Goal: Task Accomplishment & Management: Use online tool/utility

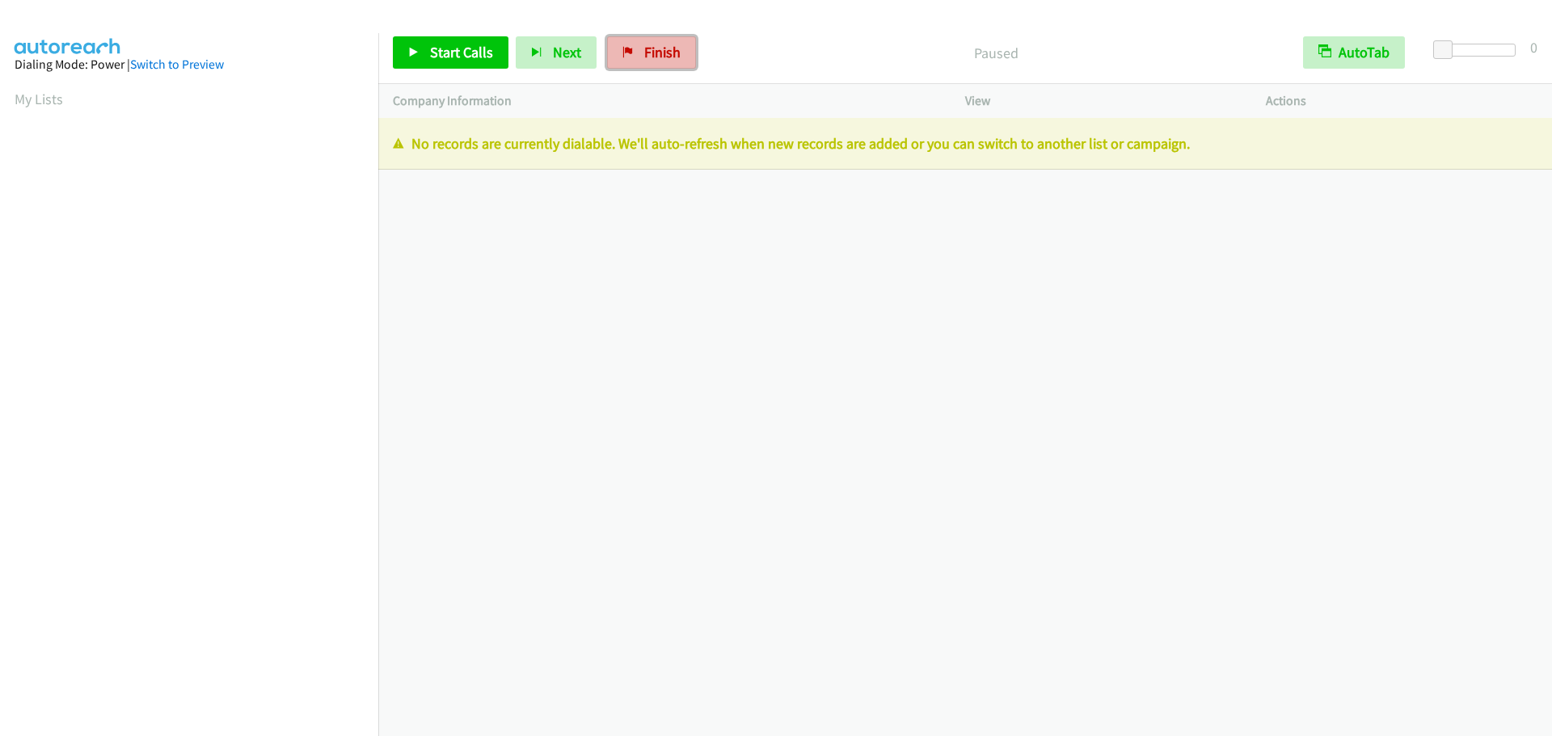
click at [684, 51] on link "Finish" at bounding box center [651, 52] width 89 height 32
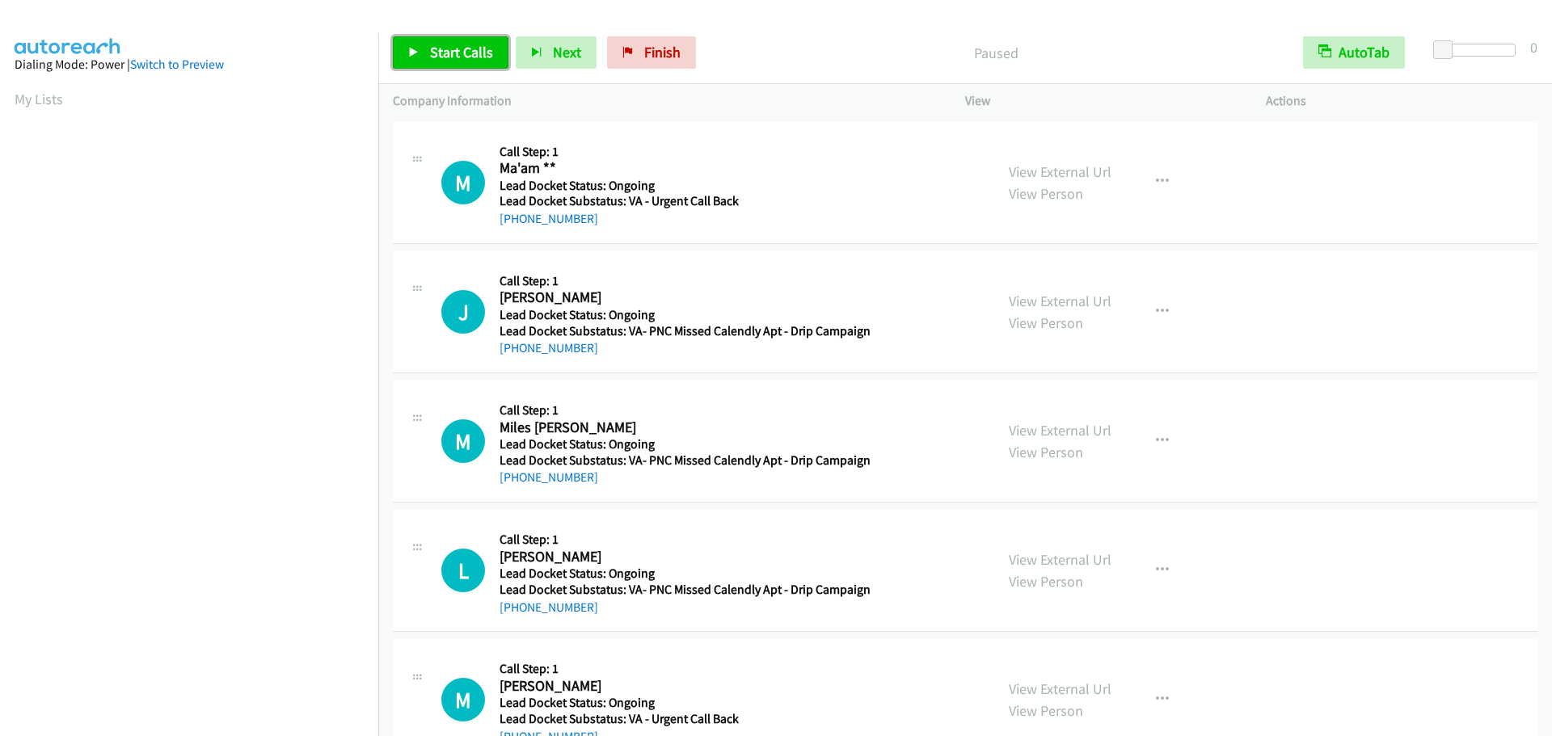
click at [455, 56] on span "Start Calls" at bounding box center [461, 52] width 63 height 19
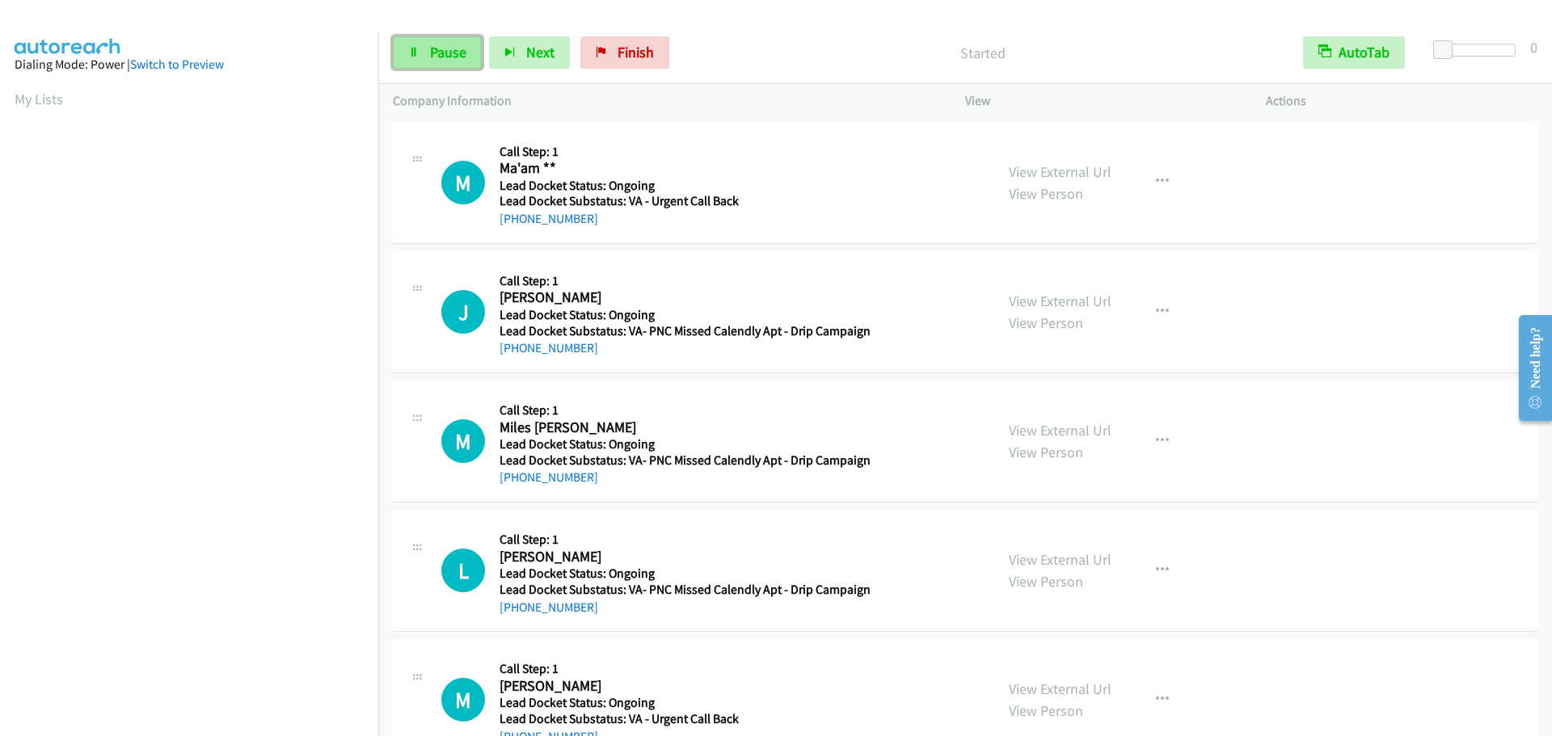
click at [425, 56] on link "Pause" at bounding box center [437, 52] width 89 height 32
click at [425, 56] on link "Start Calls" at bounding box center [451, 52] width 116 height 32
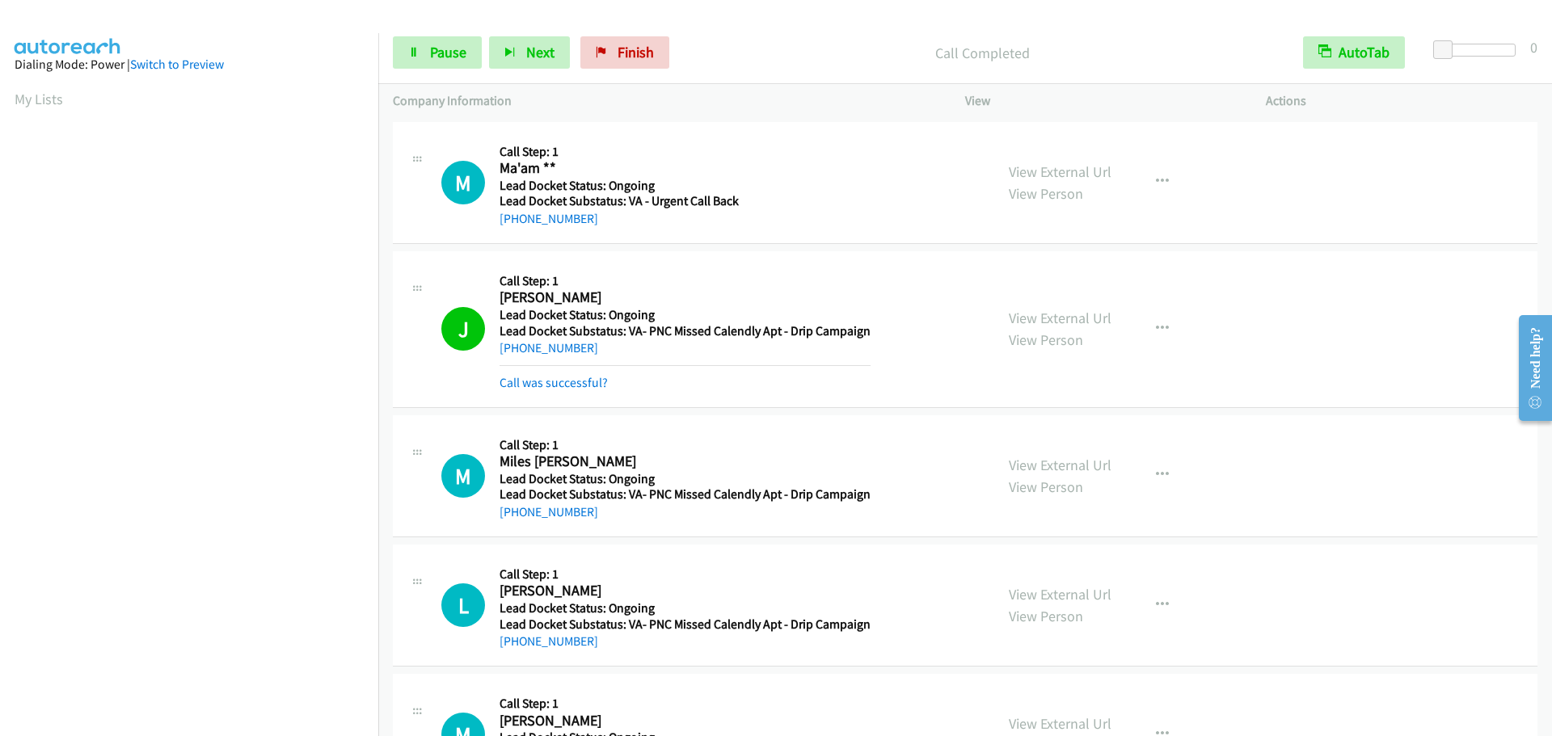
scroll to position [171, 0]
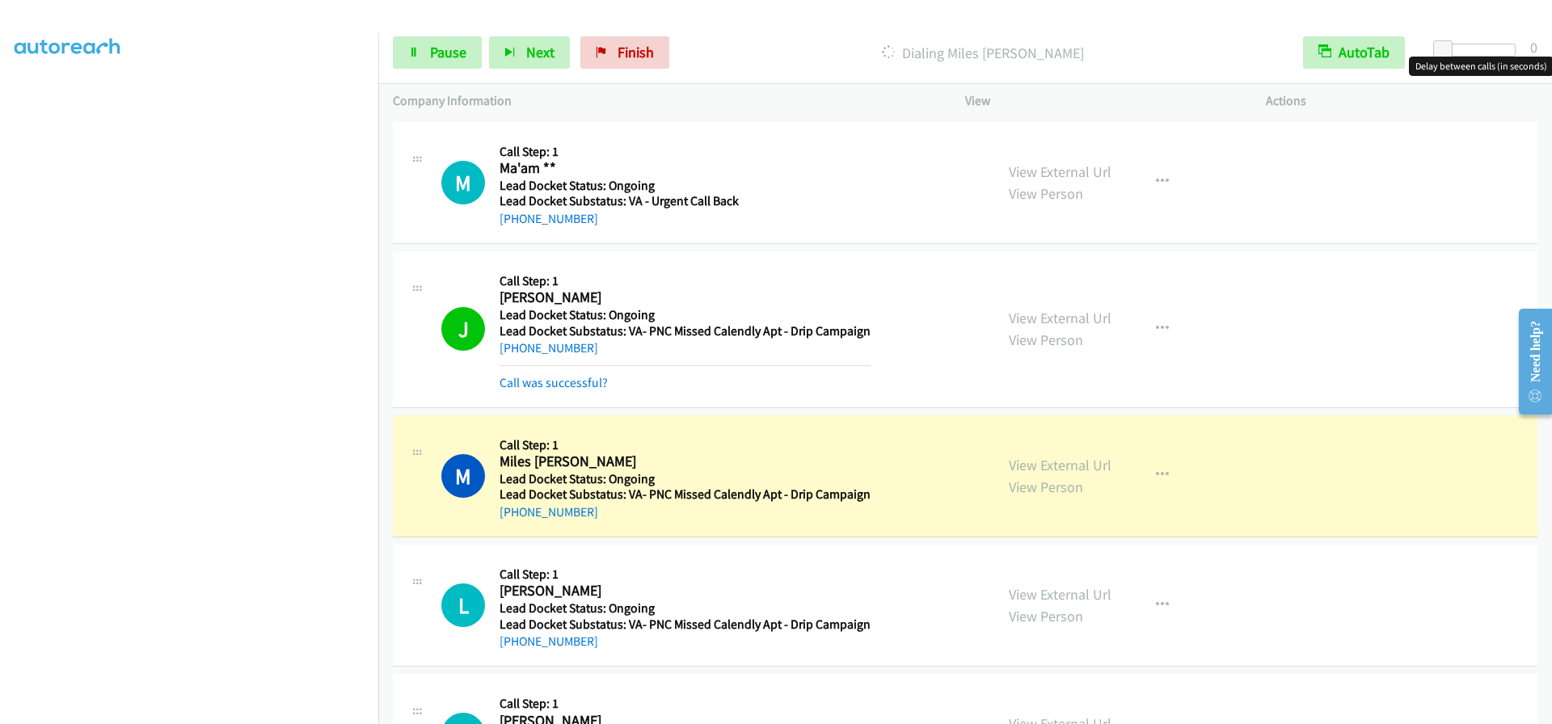
click at [1473, 50] on div at bounding box center [1478, 50] width 74 height 13
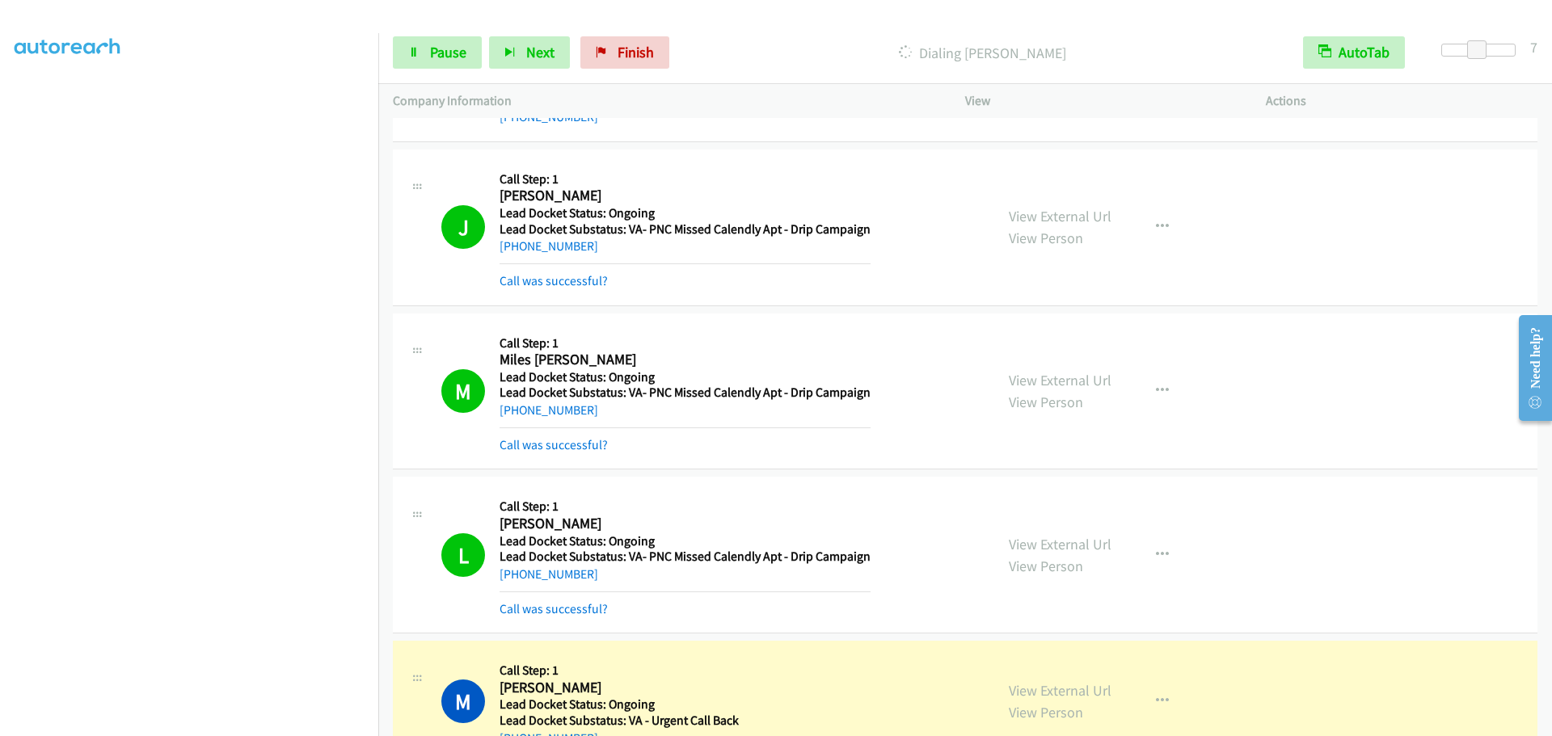
scroll to position [323, 0]
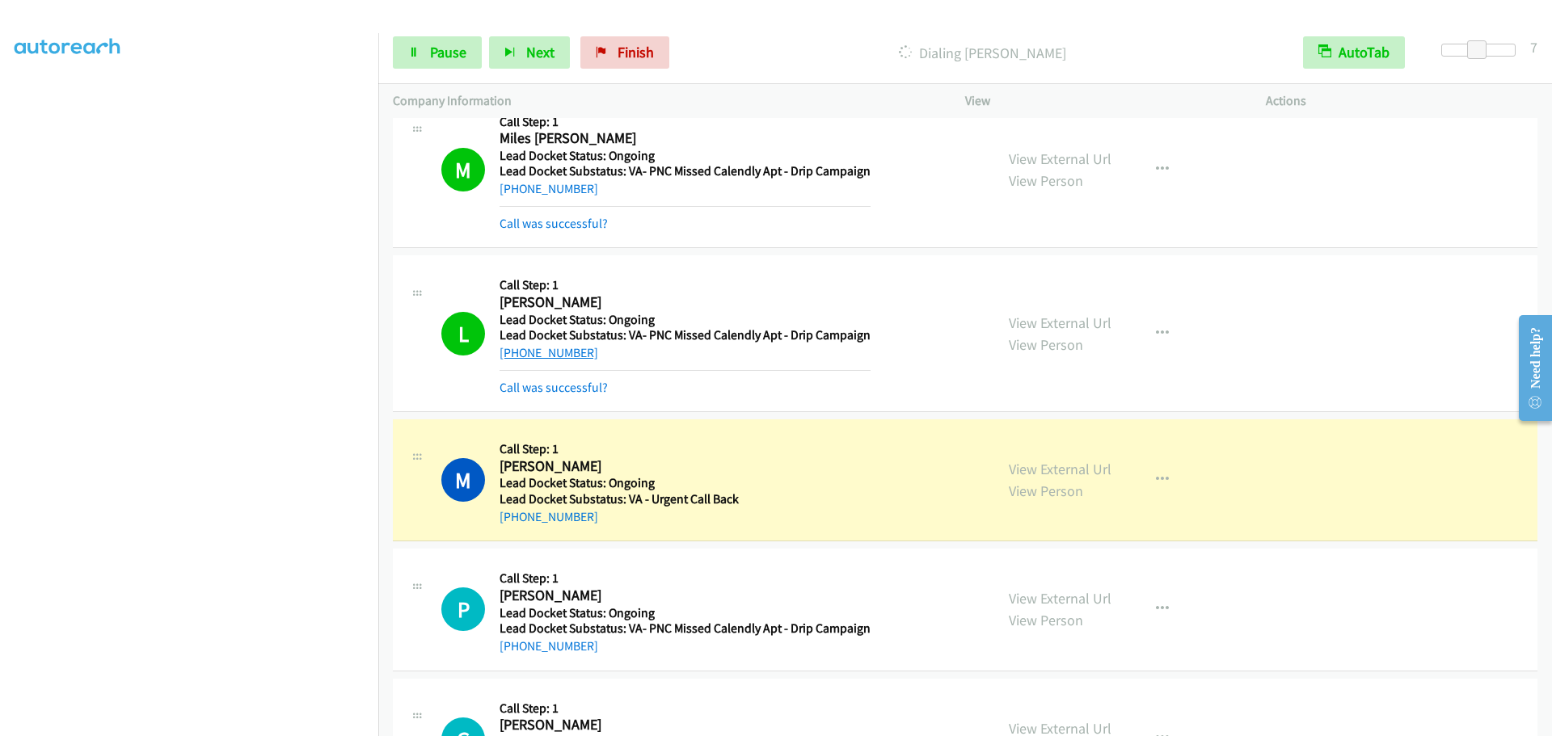
drag, startPoint x: 616, startPoint y: 360, endPoint x: 513, endPoint y: 354, distance: 102.9
click at [513, 354] on div "+1 725-321-0414" at bounding box center [685, 353] width 371 height 19
copy link "725-321-0414"
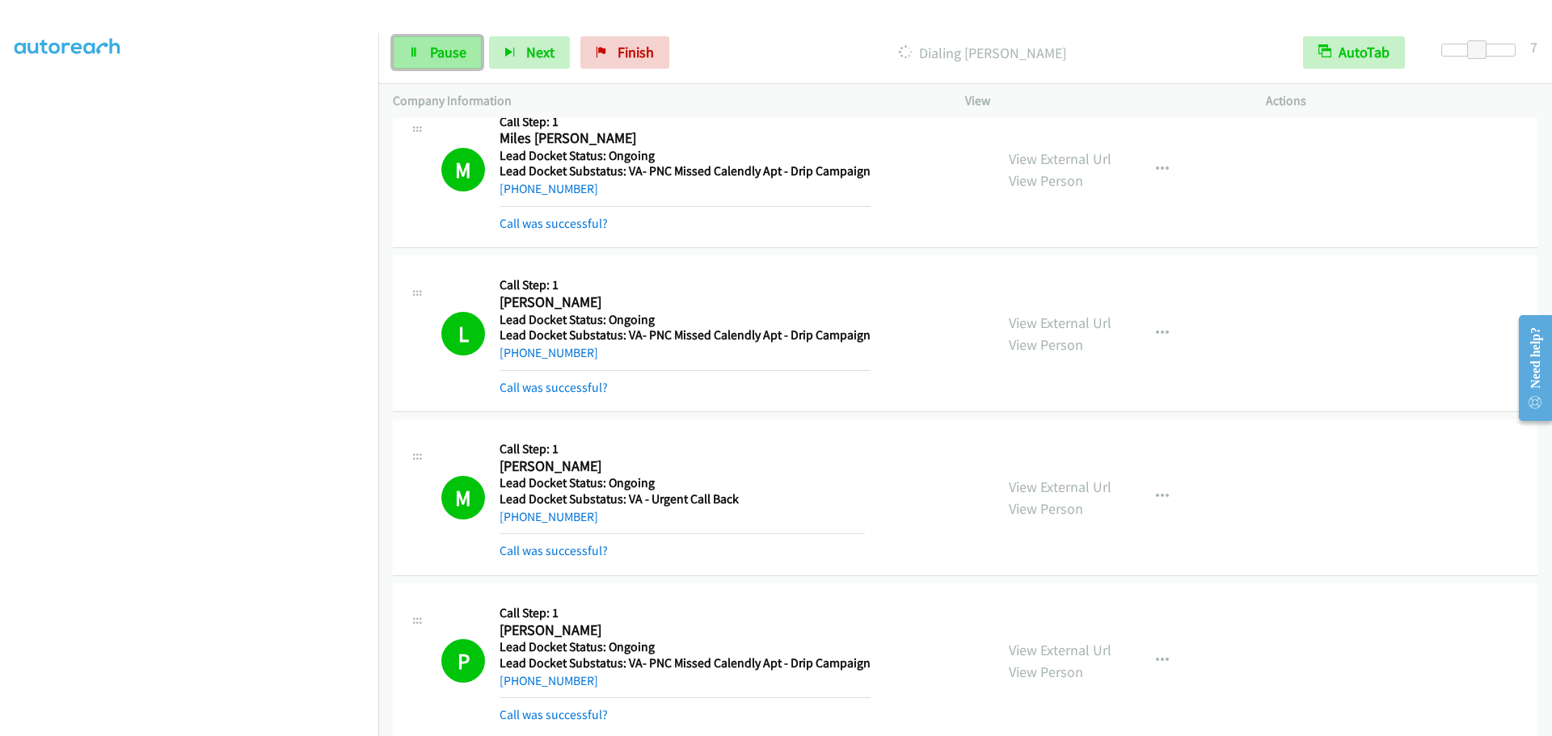
click at [445, 57] on span "Pause" at bounding box center [448, 52] width 36 height 19
click at [464, 53] on span "Start Calls" at bounding box center [461, 52] width 63 height 19
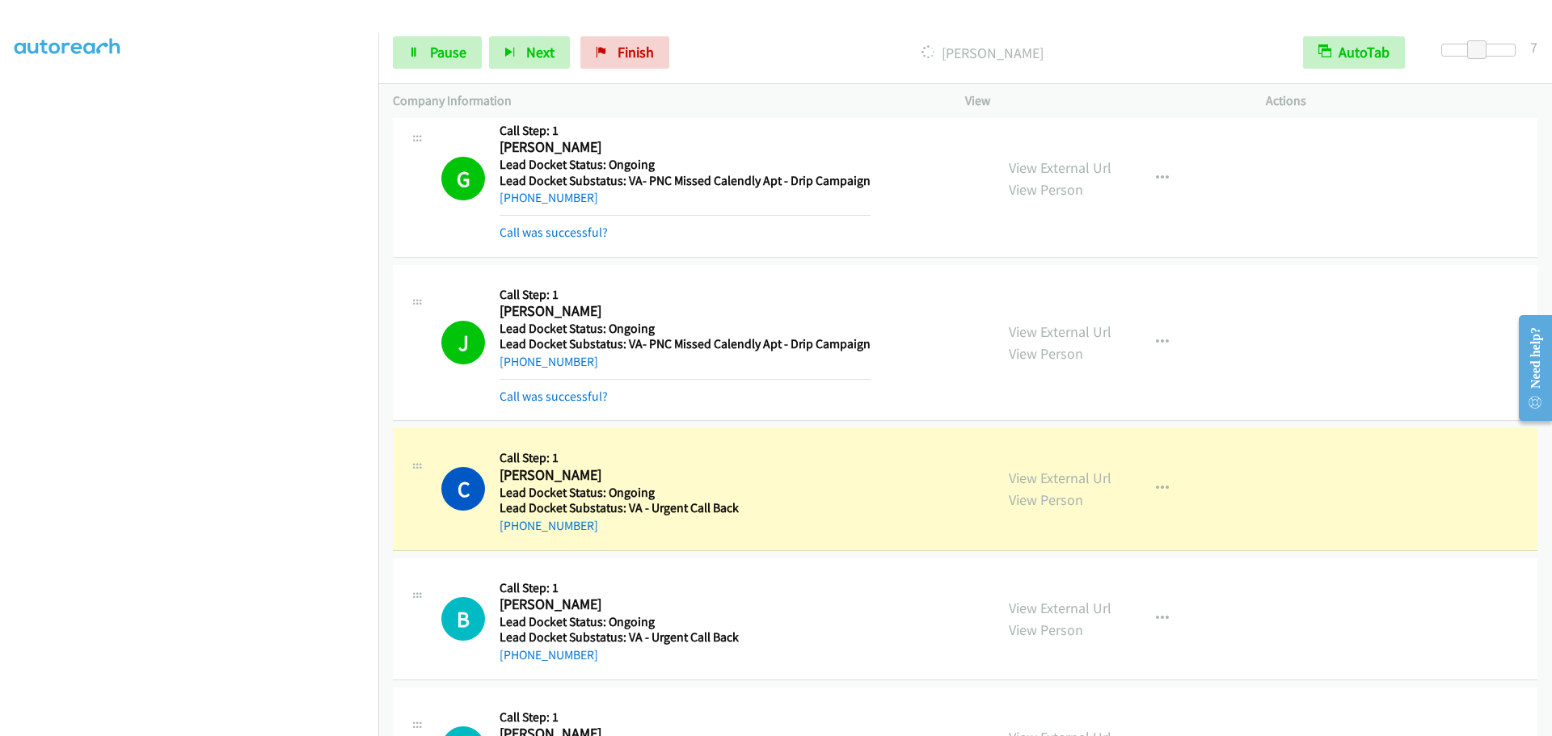
scroll to position [1067, 0]
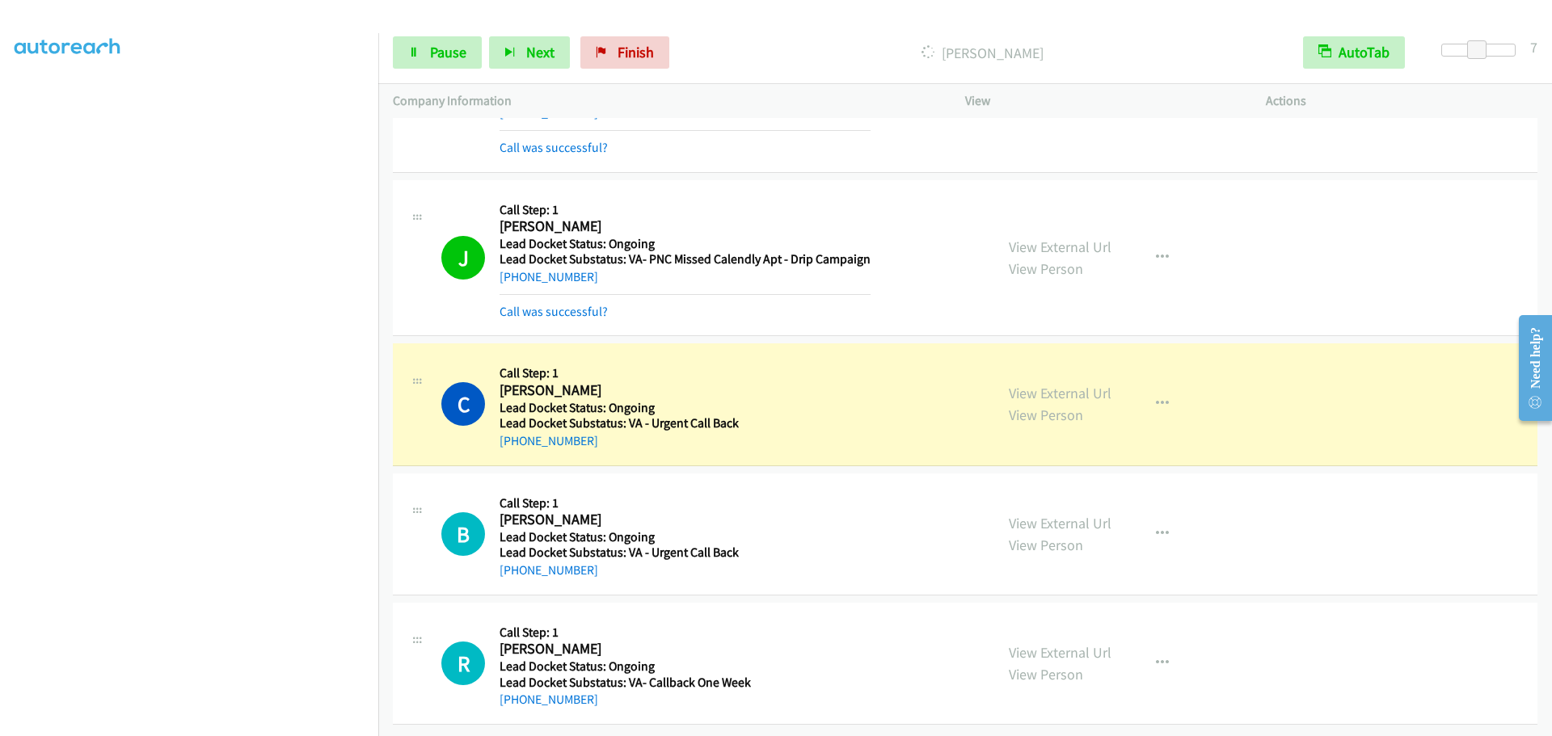
drag, startPoint x: 609, startPoint y: 435, endPoint x: 513, endPoint y: 444, distance: 96.6
click at [513, 444] on div "C Callback Scheduled Call Step: 1 Cameron Olson America/Los_Angeles Lead Docket…" at bounding box center [965, 405] width 1144 height 122
copy link "858-722-9800"
click at [445, 55] on span "Pause" at bounding box center [448, 52] width 36 height 19
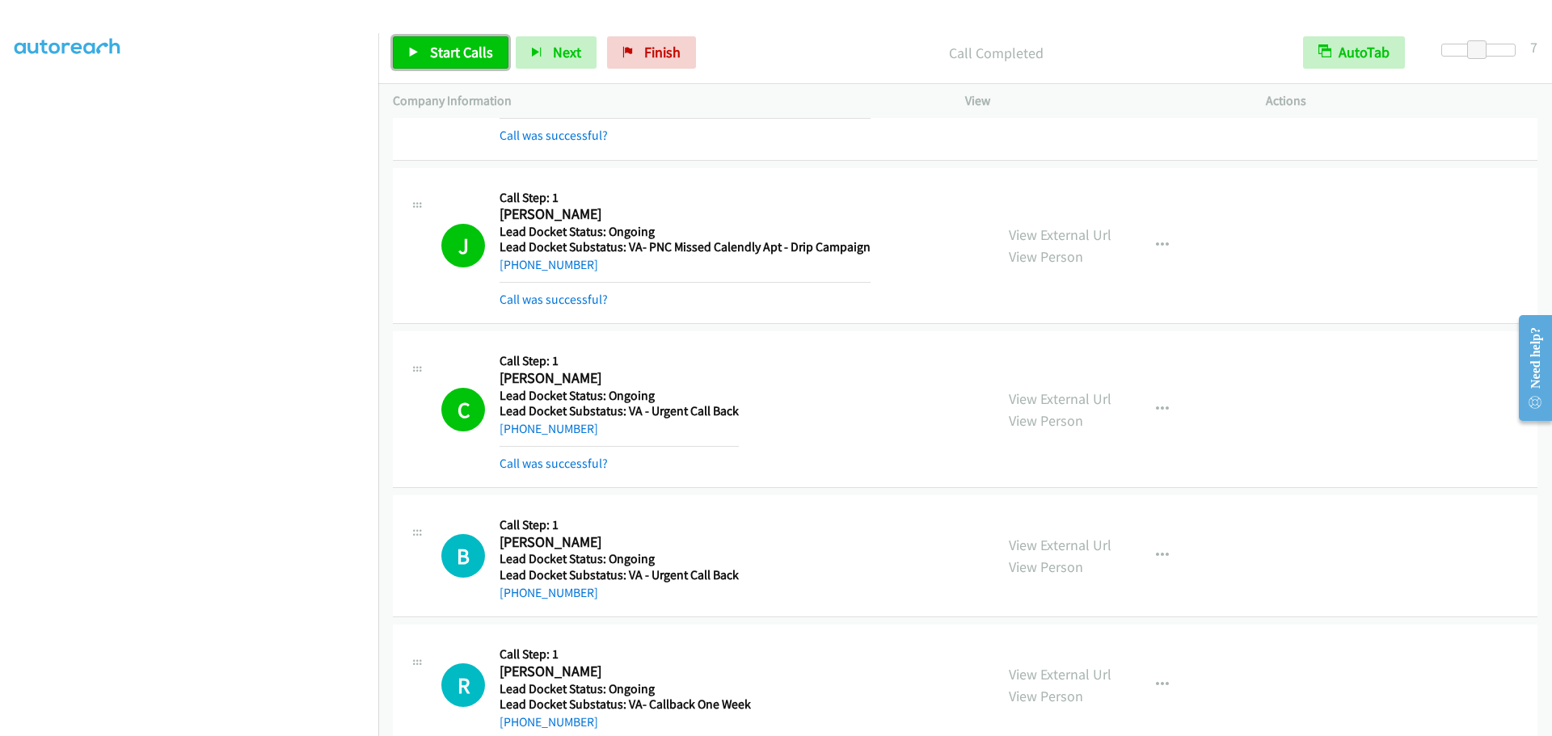
click at [432, 45] on span "Start Calls" at bounding box center [461, 52] width 63 height 19
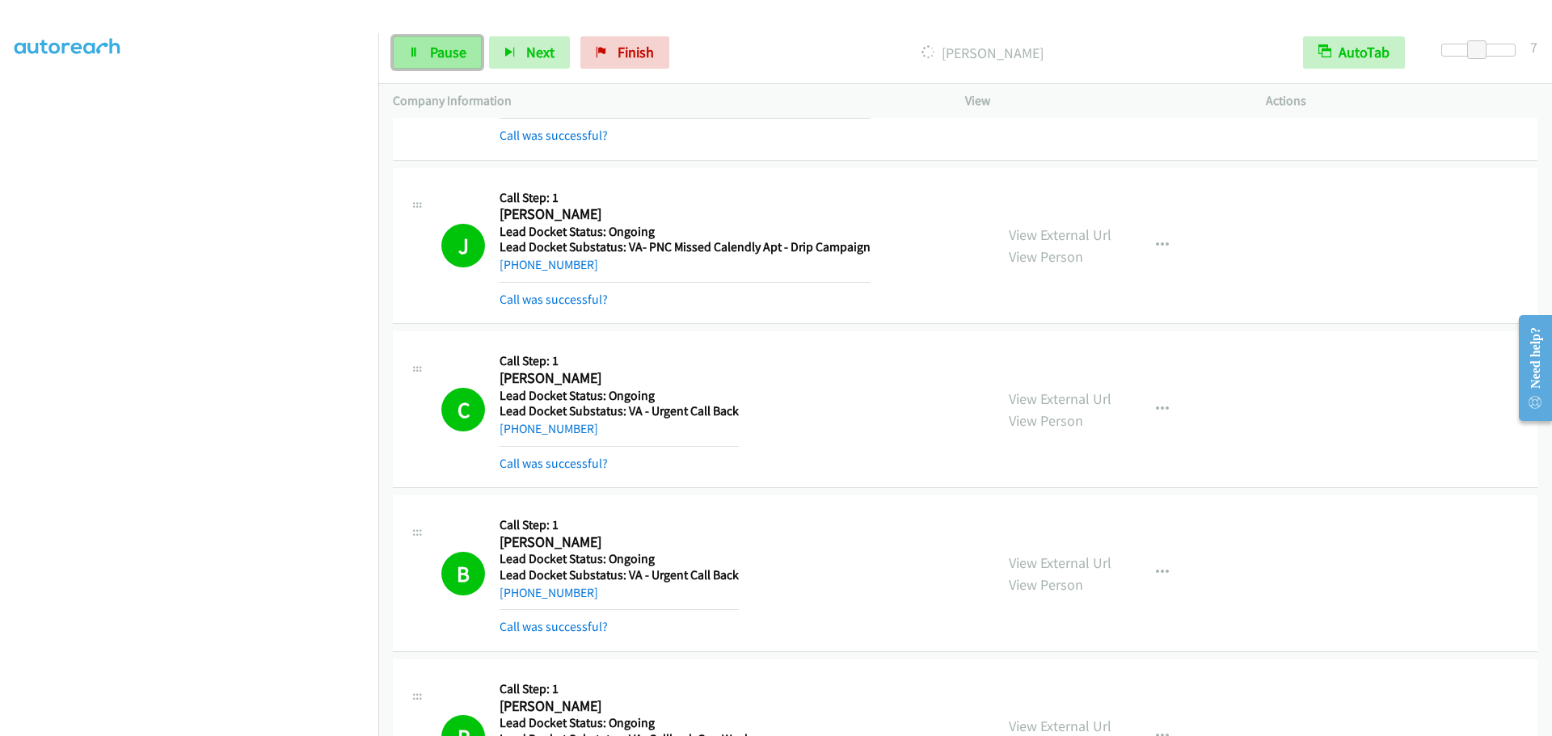
click at [406, 44] on link "Pause" at bounding box center [437, 52] width 89 height 32
click at [449, 56] on span "Start Calls" at bounding box center [461, 52] width 63 height 19
click at [453, 53] on span "Pause" at bounding box center [448, 52] width 36 height 19
click at [443, 48] on span "Start Calls" at bounding box center [461, 52] width 63 height 19
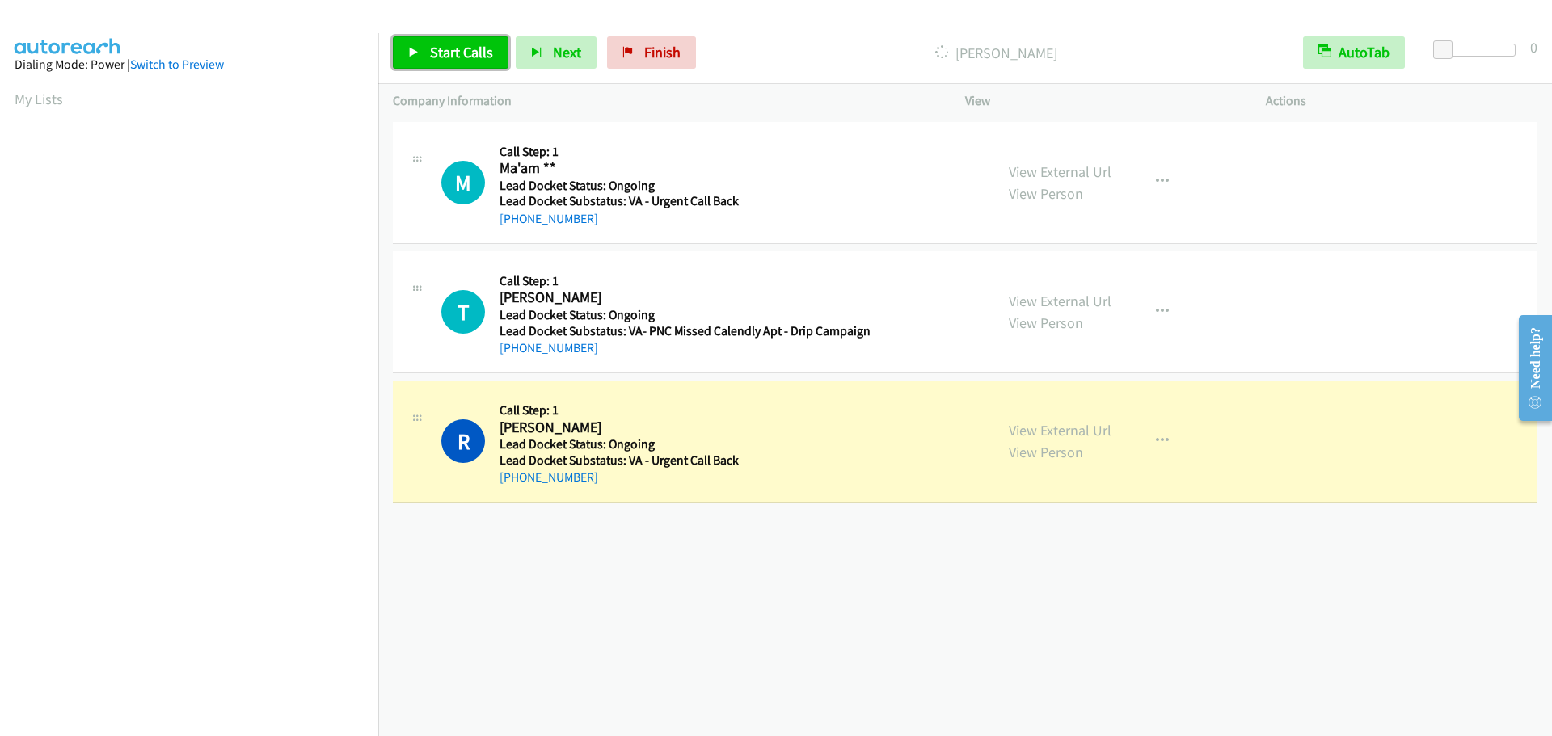
click at [438, 36] on link "Start Calls" at bounding box center [451, 52] width 116 height 32
click at [640, 39] on link "Finish" at bounding box center [624, 52] width 89 height 32
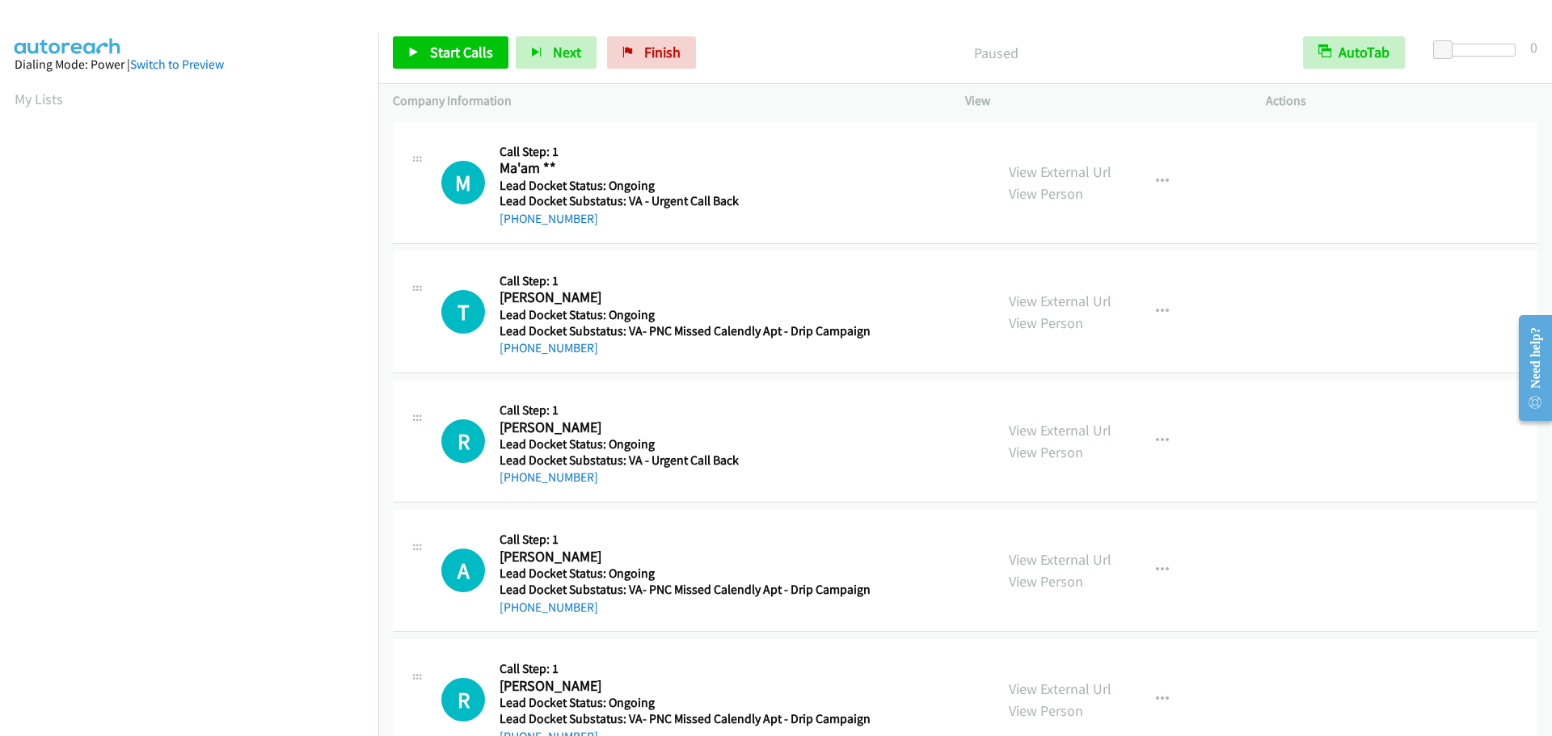
scroll to position [171, 0]
click at [465, 41] on link "Start Calls" at bounding box center [451, 52] width 116 height 32
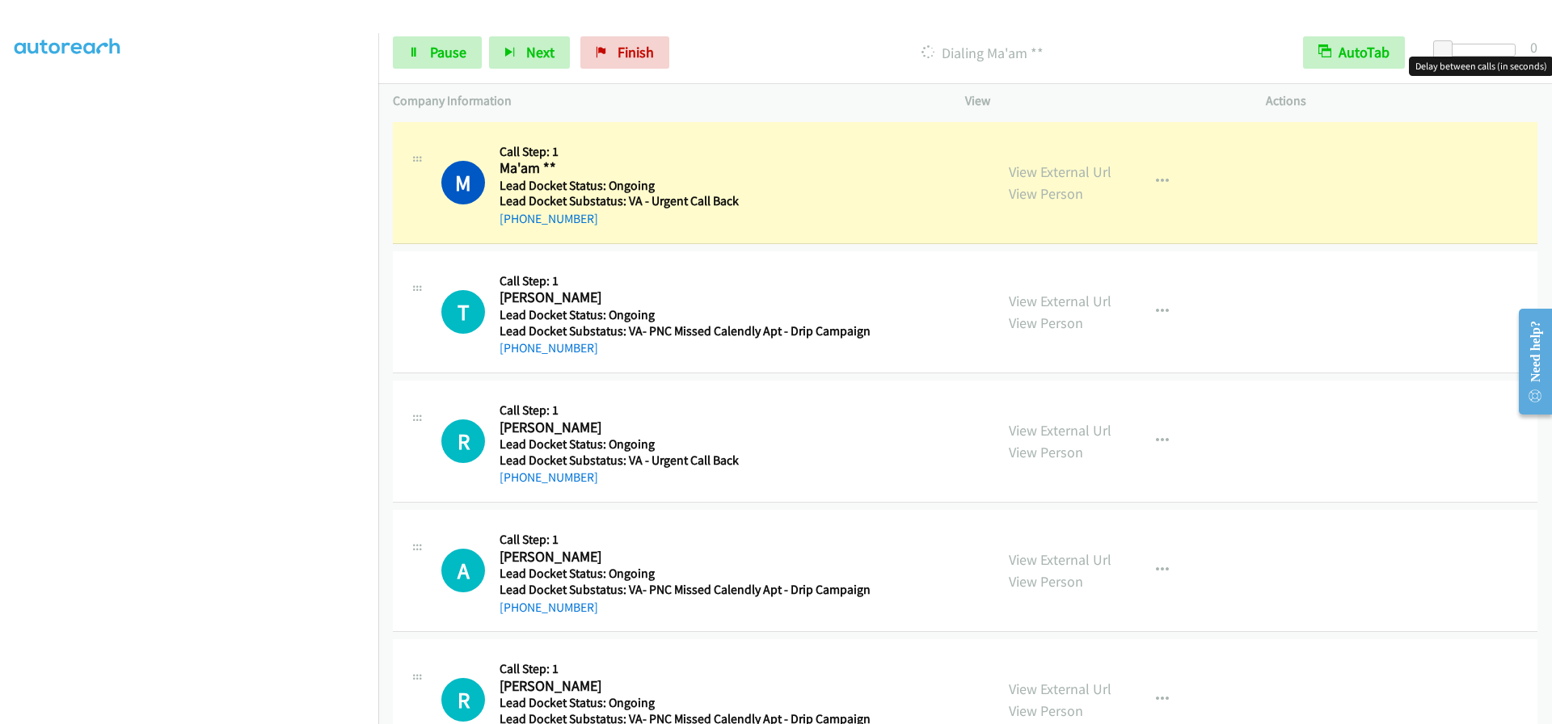
click at [1472, 44] on div at bounding box center [1478, 50] width 74 height 13
